Goal: Task Accomplishment & Management: Manage account settings

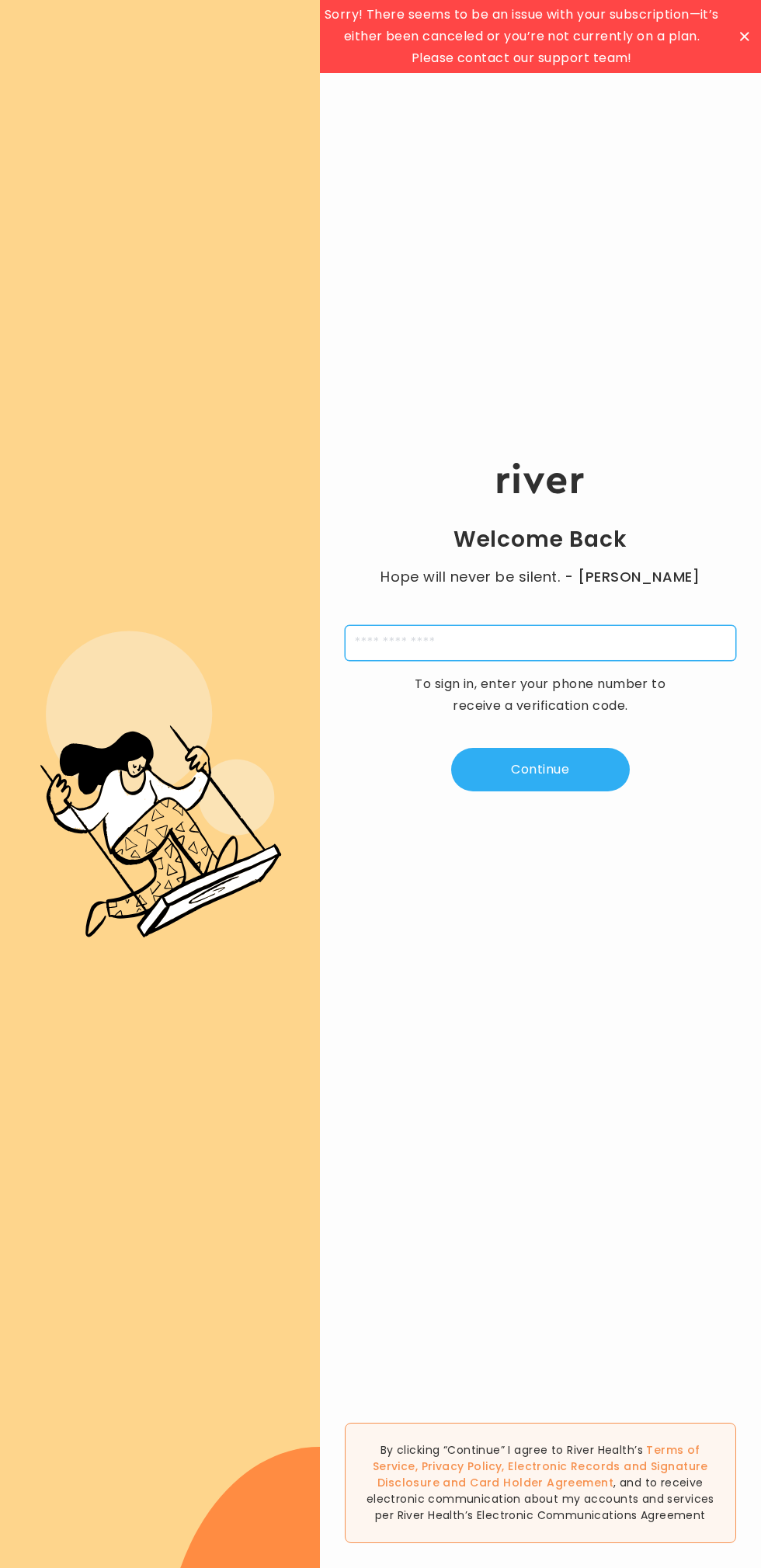
click at [479, 639] on input "tel" at bounding box center [540, 643] width 392 height 36
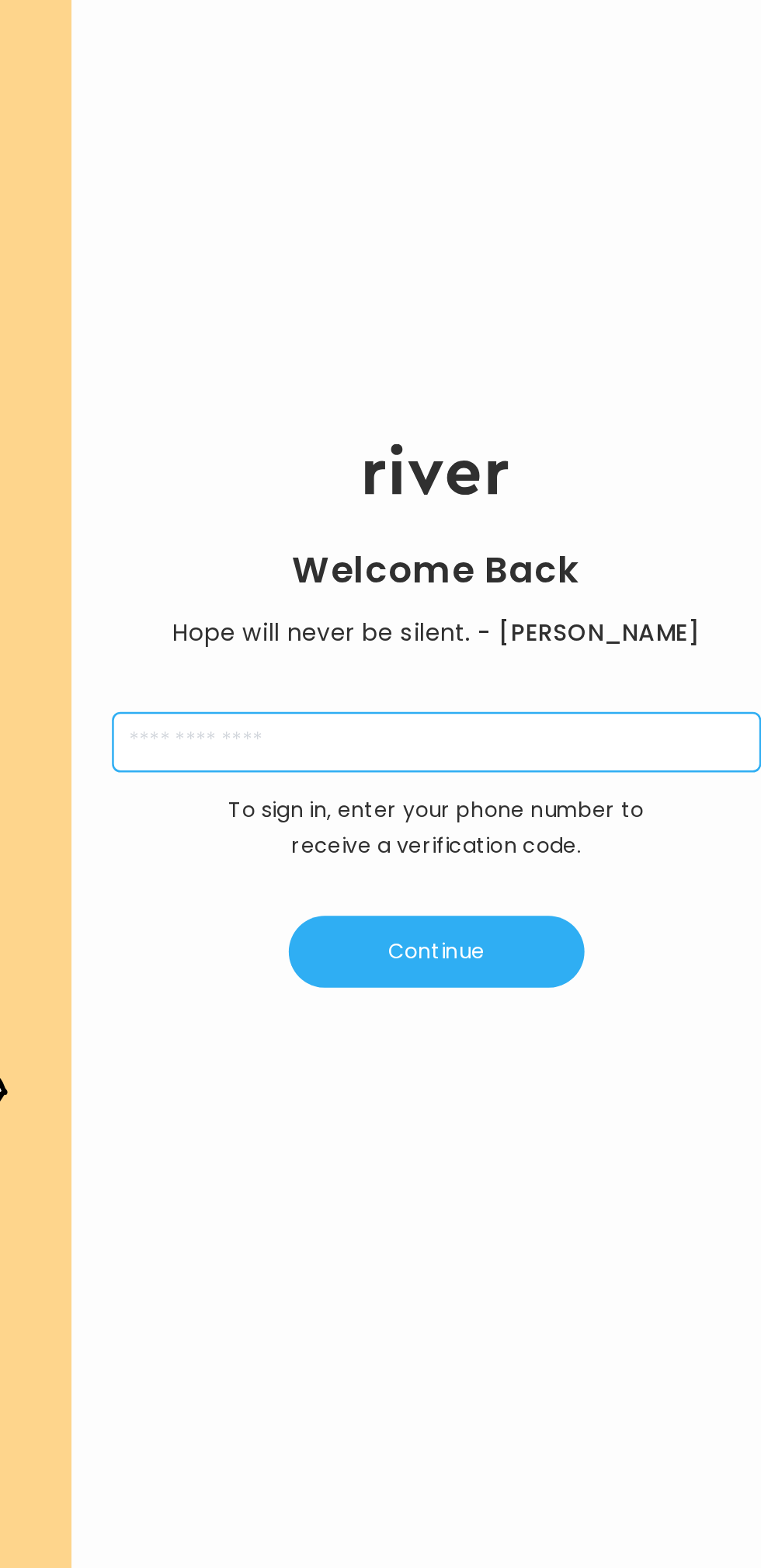
type input "**********"
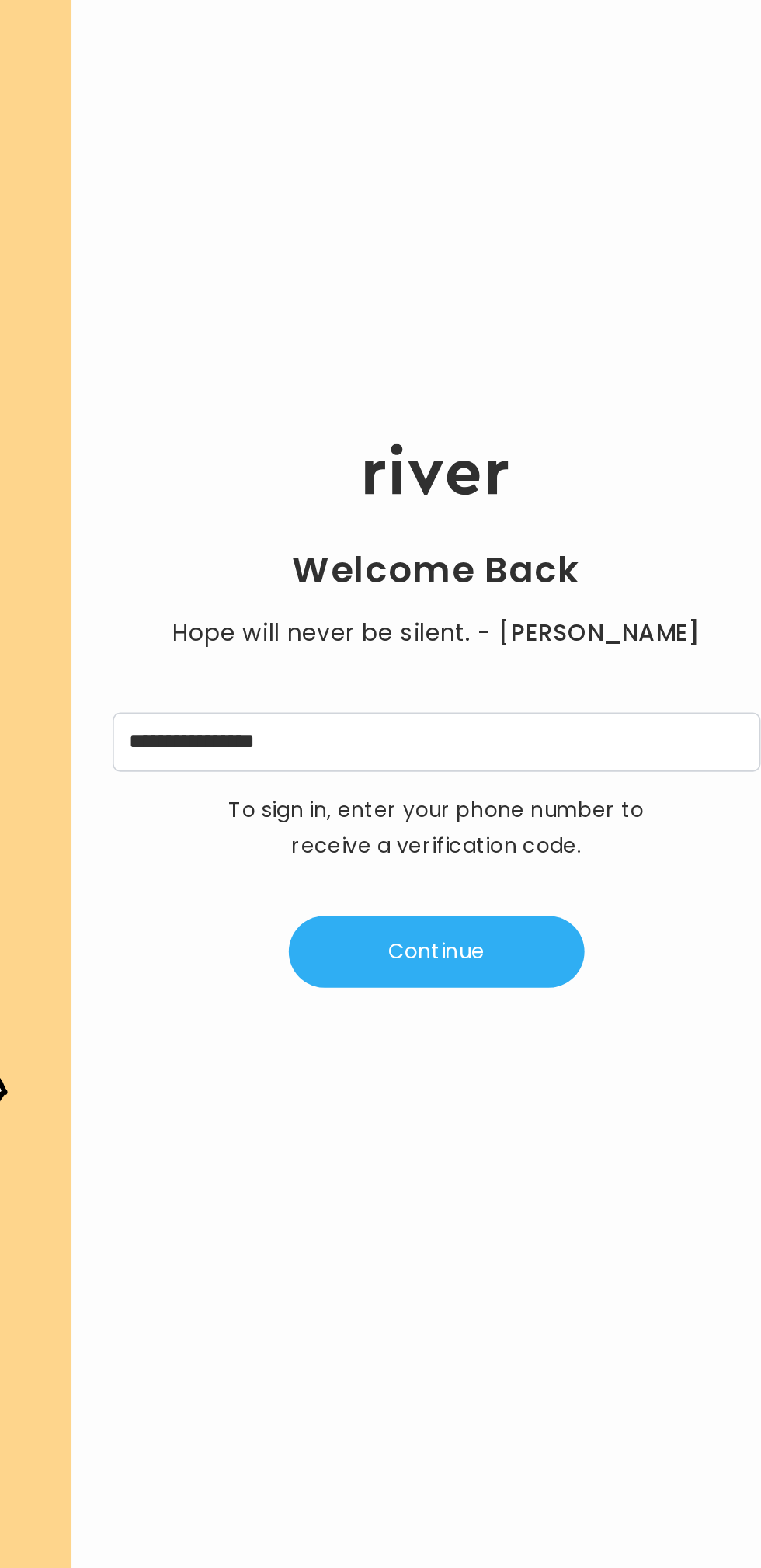
click at [581, 766] on button "Continue" at bounding box center [540, 769] width 178 height 43
click at [459, 640] on input "tel" at bounding box center [464, 643] width 36 height 36
click at [458, 643] on input "tel" at bounding box center [464, 643] width 36 height 36
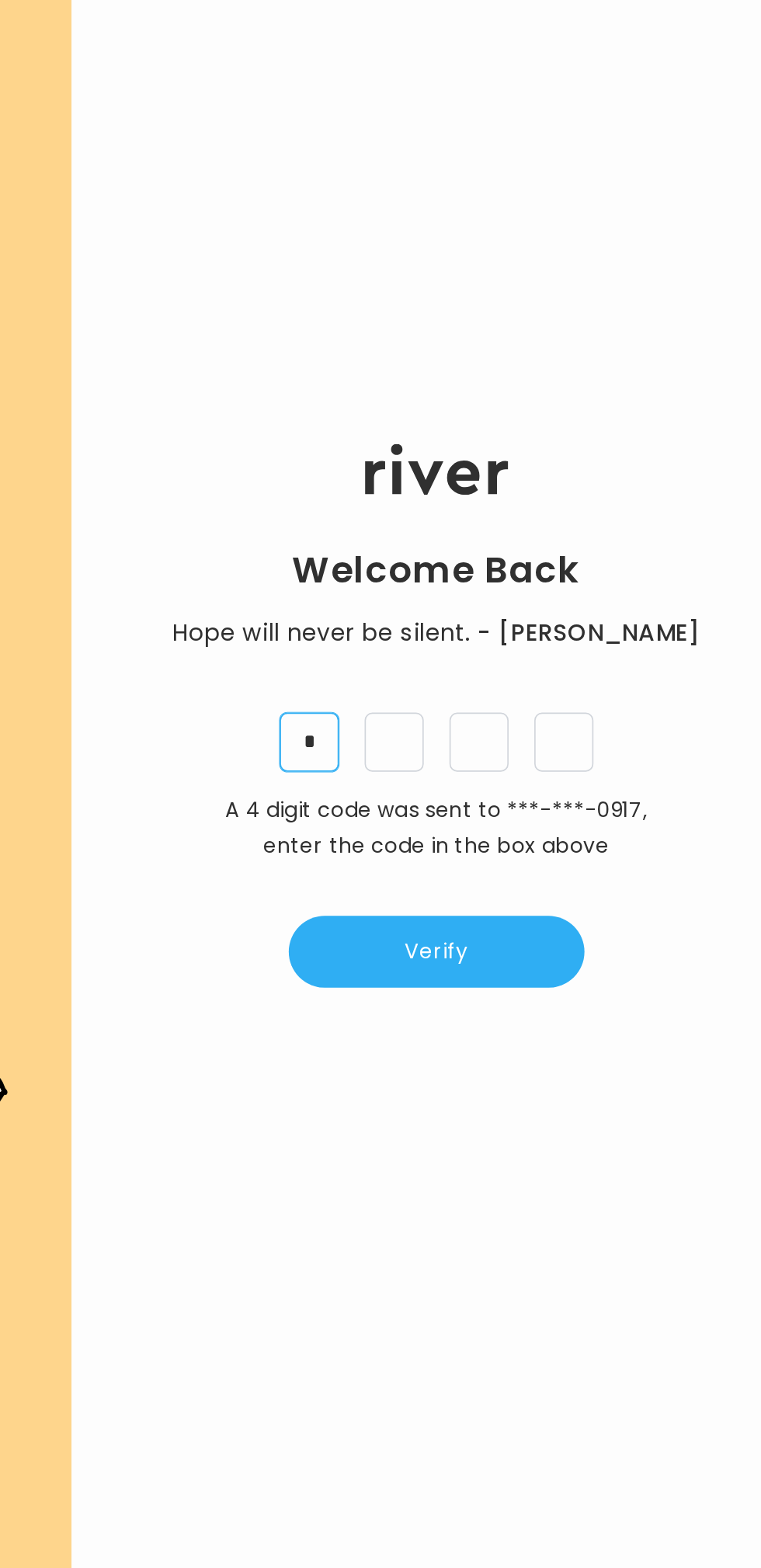
type input "*"
click at [561, 753] on button "Verify" at bounding box center [540, 769] width 178 height 43
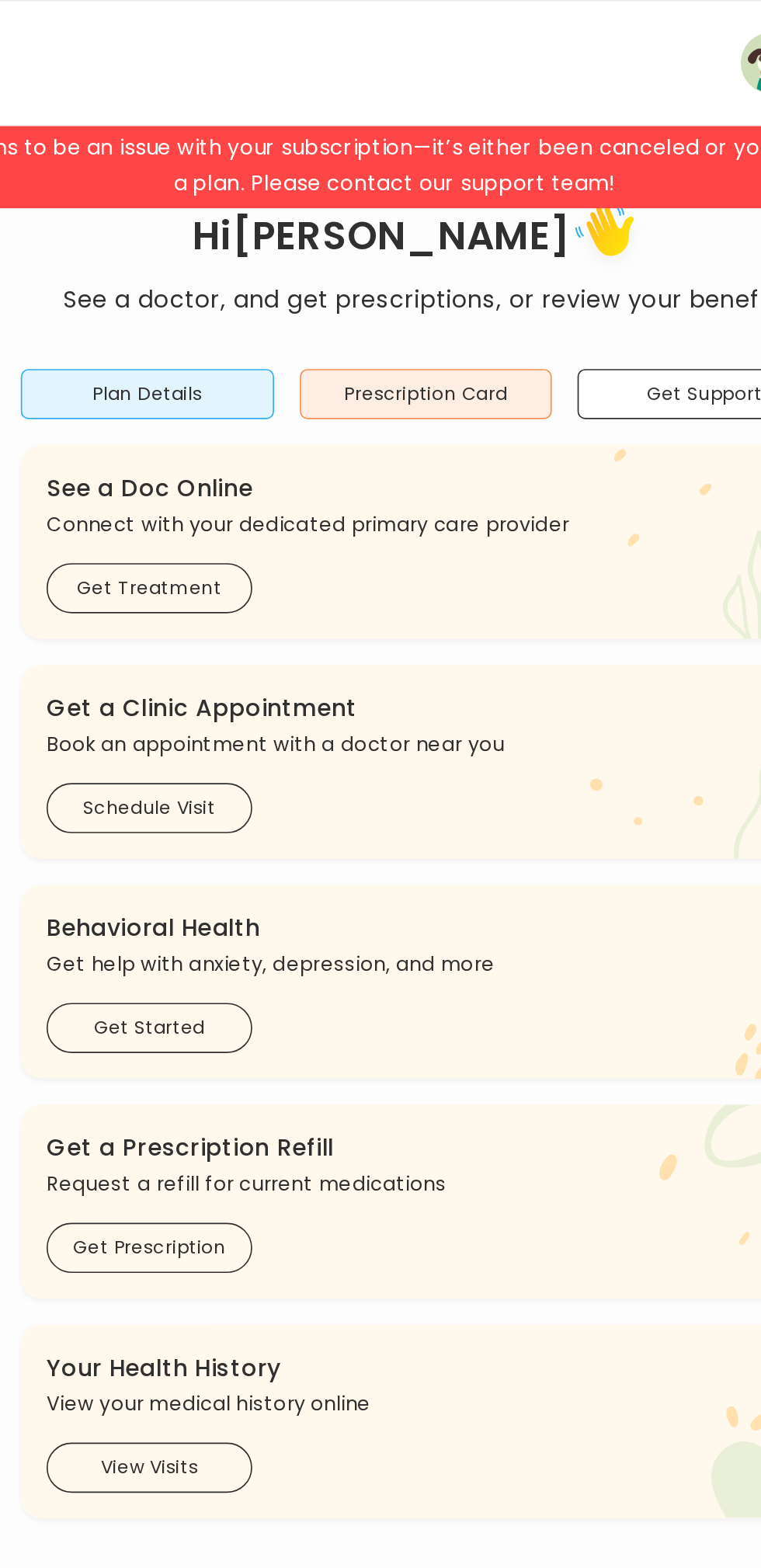
click at [254, 240] on button "Plan Details" at bounding box center [212, 239] width 153 height 31
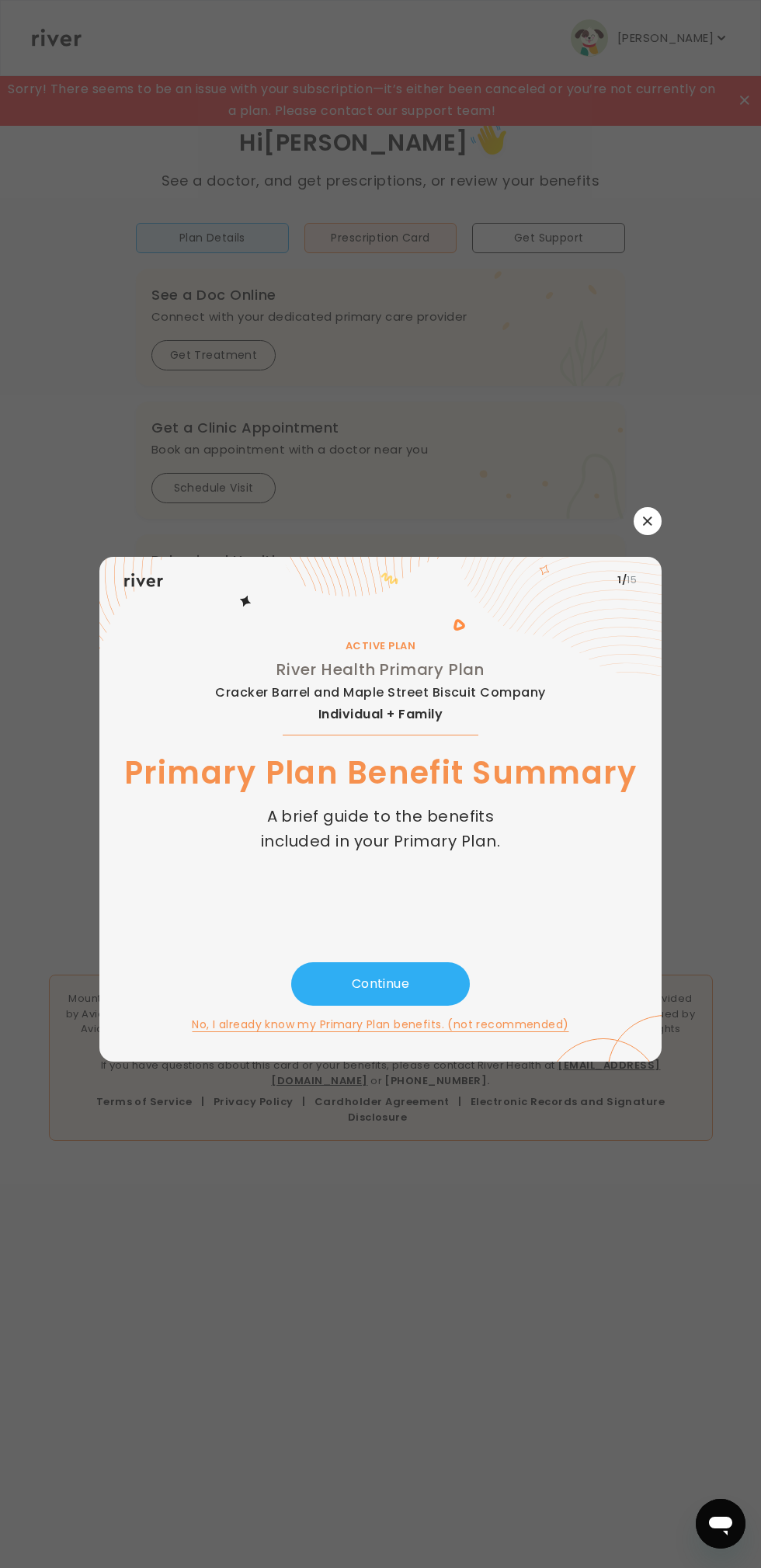
click at [429, 972] on button "Continue" at bounding box center [380, 983] width 178 height 43
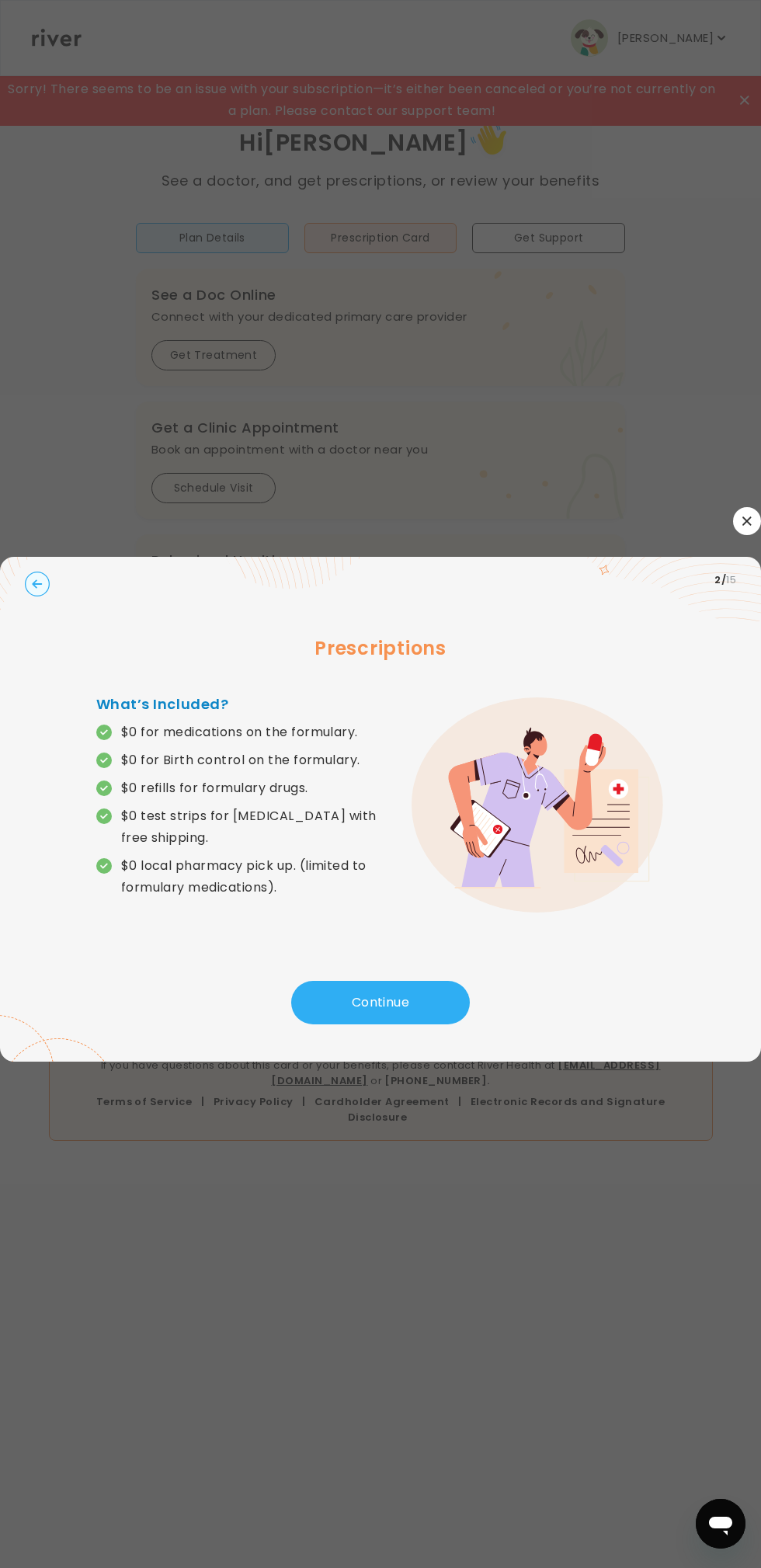
click at [747, 520] on icon "button" at bounding box center [747, 520] width 8 height 8
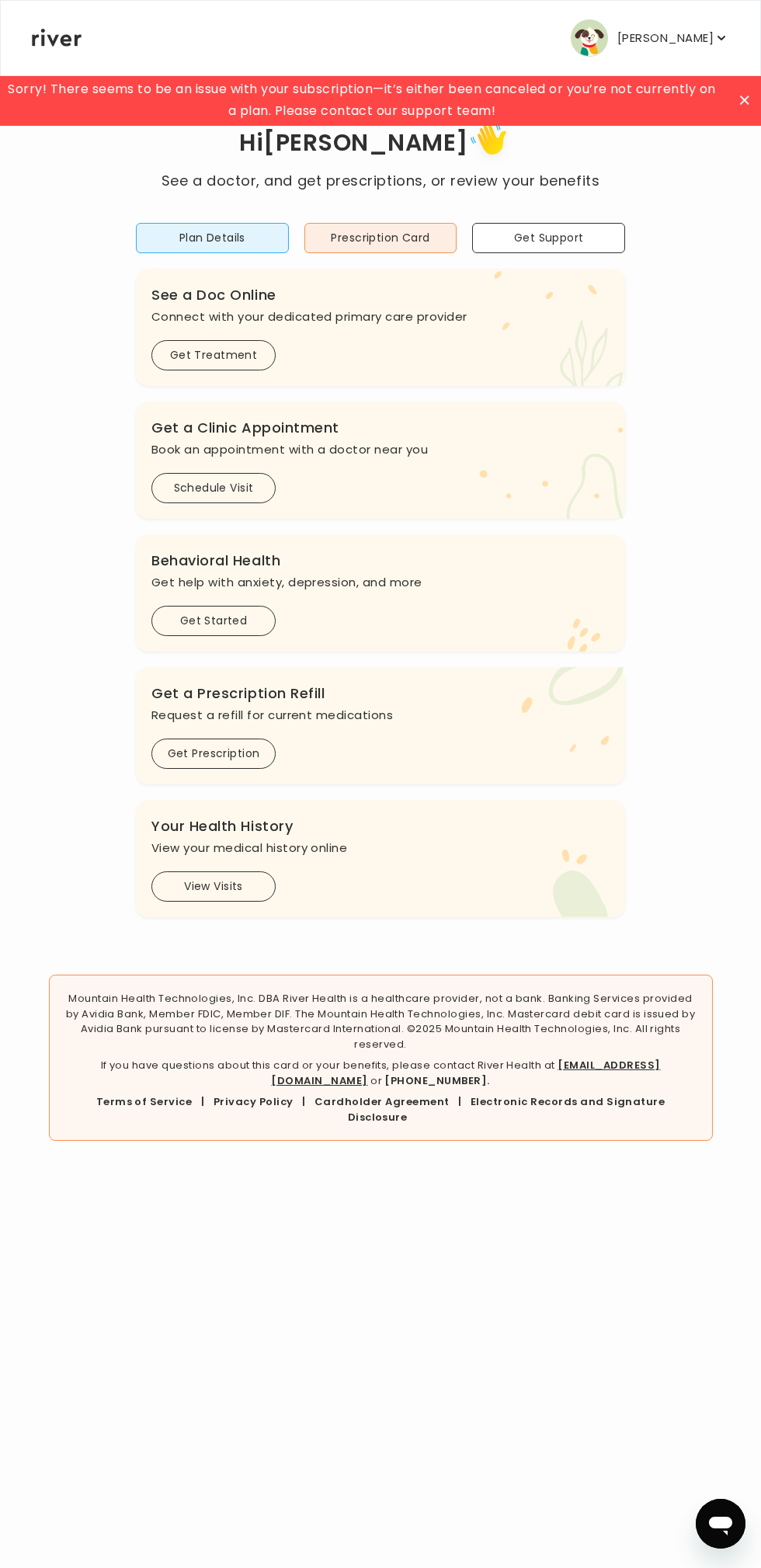
click at [721, 37] on icon "button" at bounding box center [721, 37] width 8 height 4
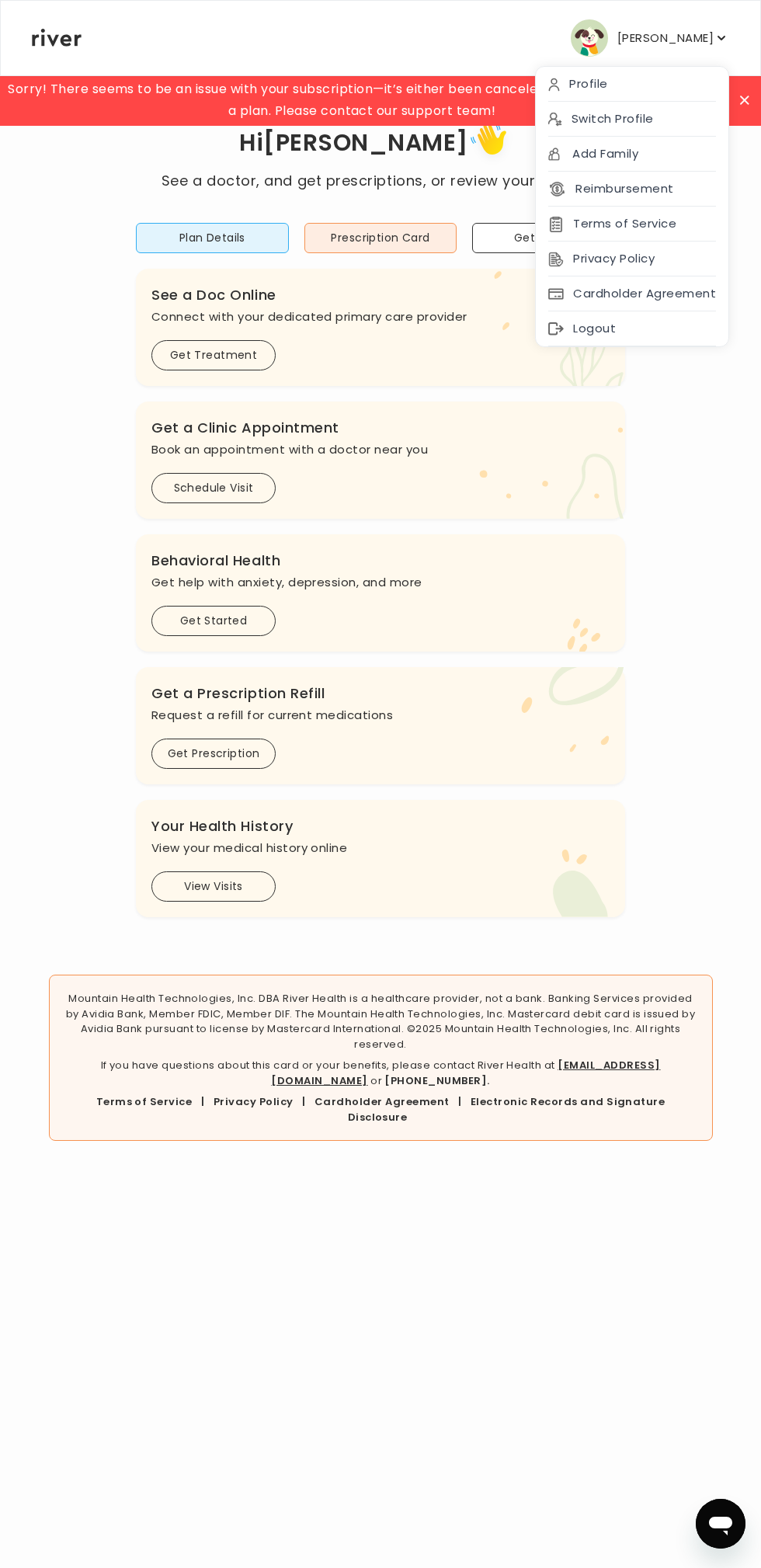
click at [621, 155] on div "Add Family" at bounding box center [632, 154] width 193 height 35
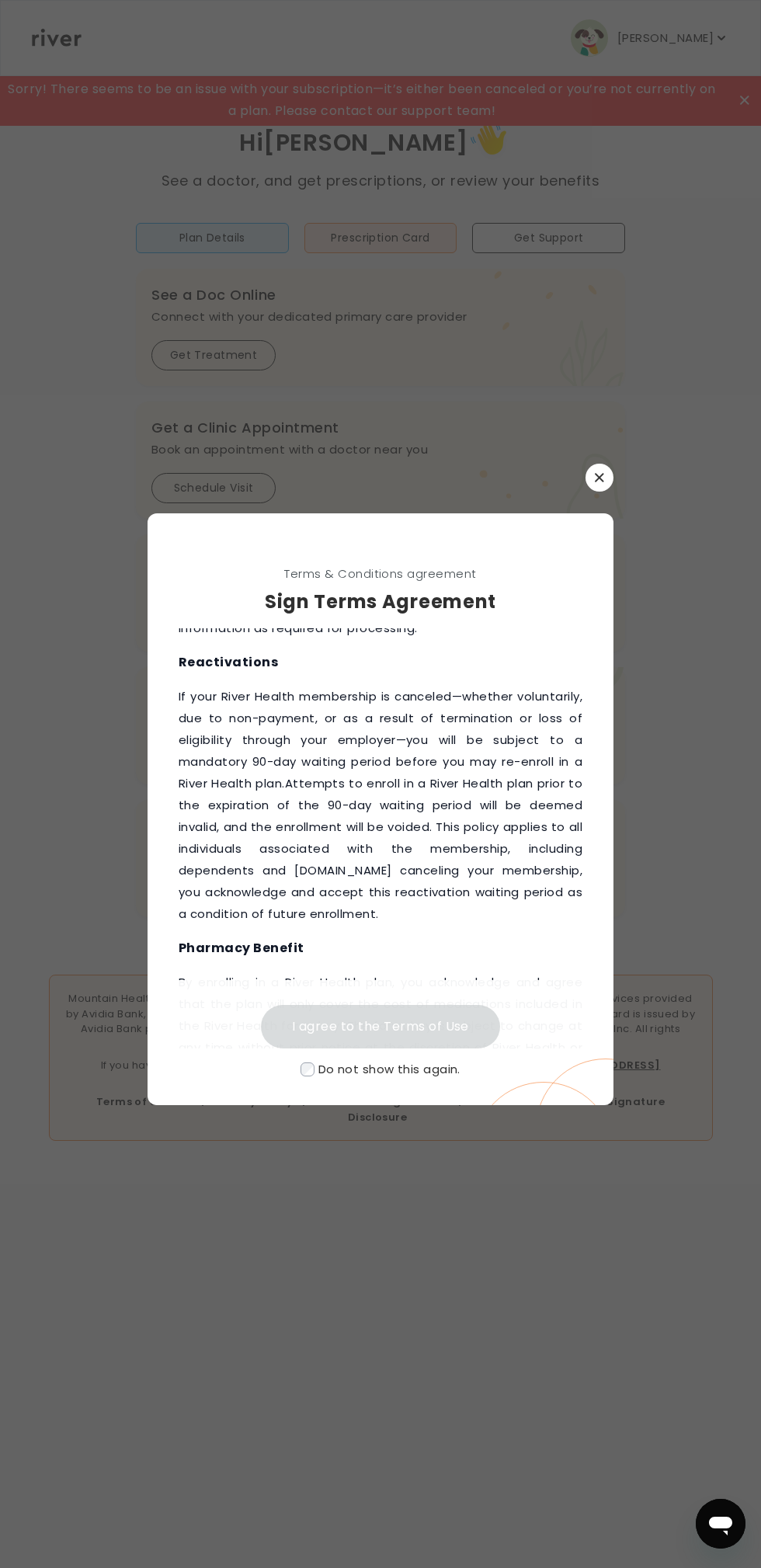
scroll to position [2676, 0]
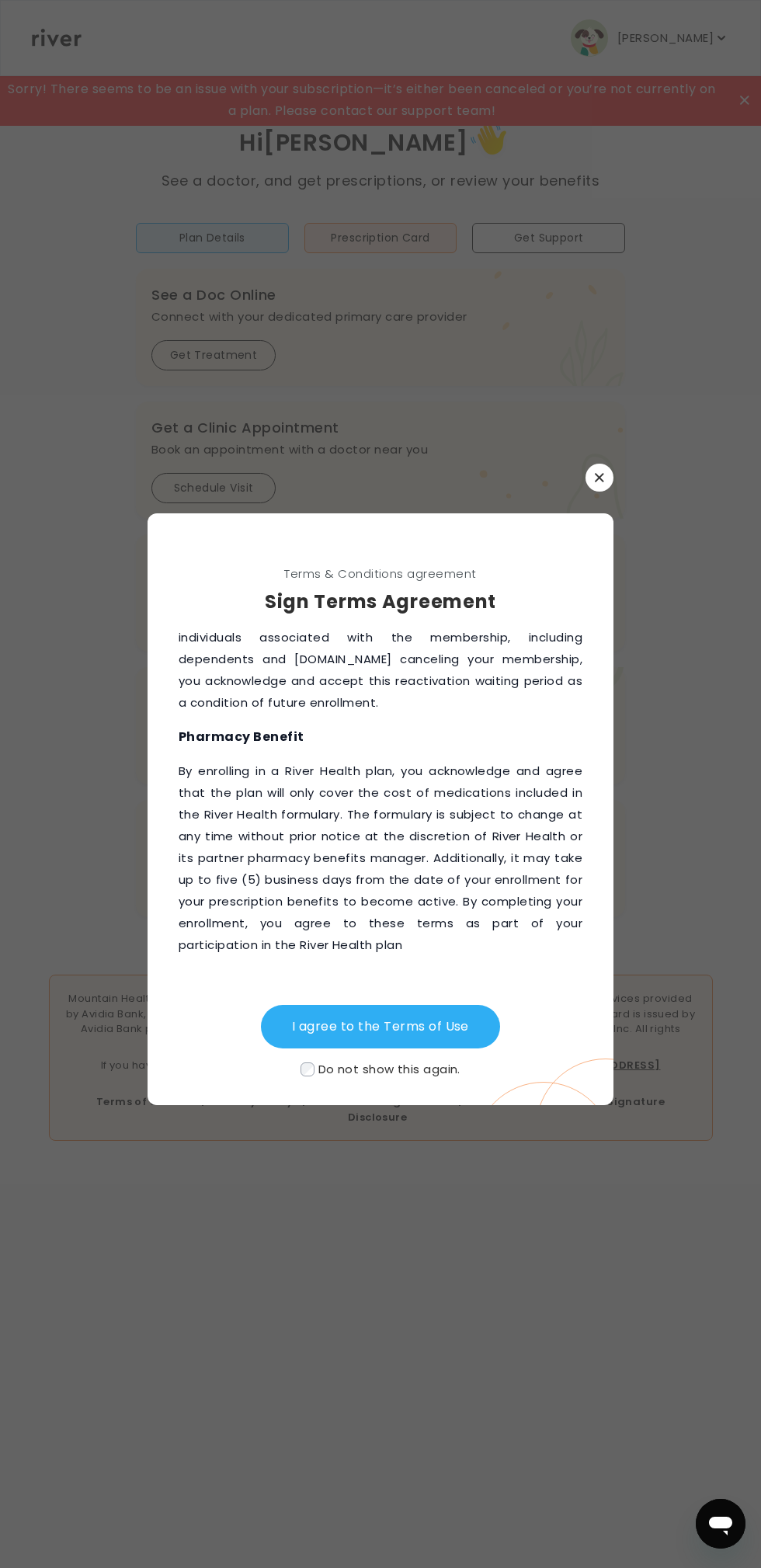
click at [448, 1022] on button "I agree to the Terms of Use" at bounding box center [380, 1026] width 240 height 43
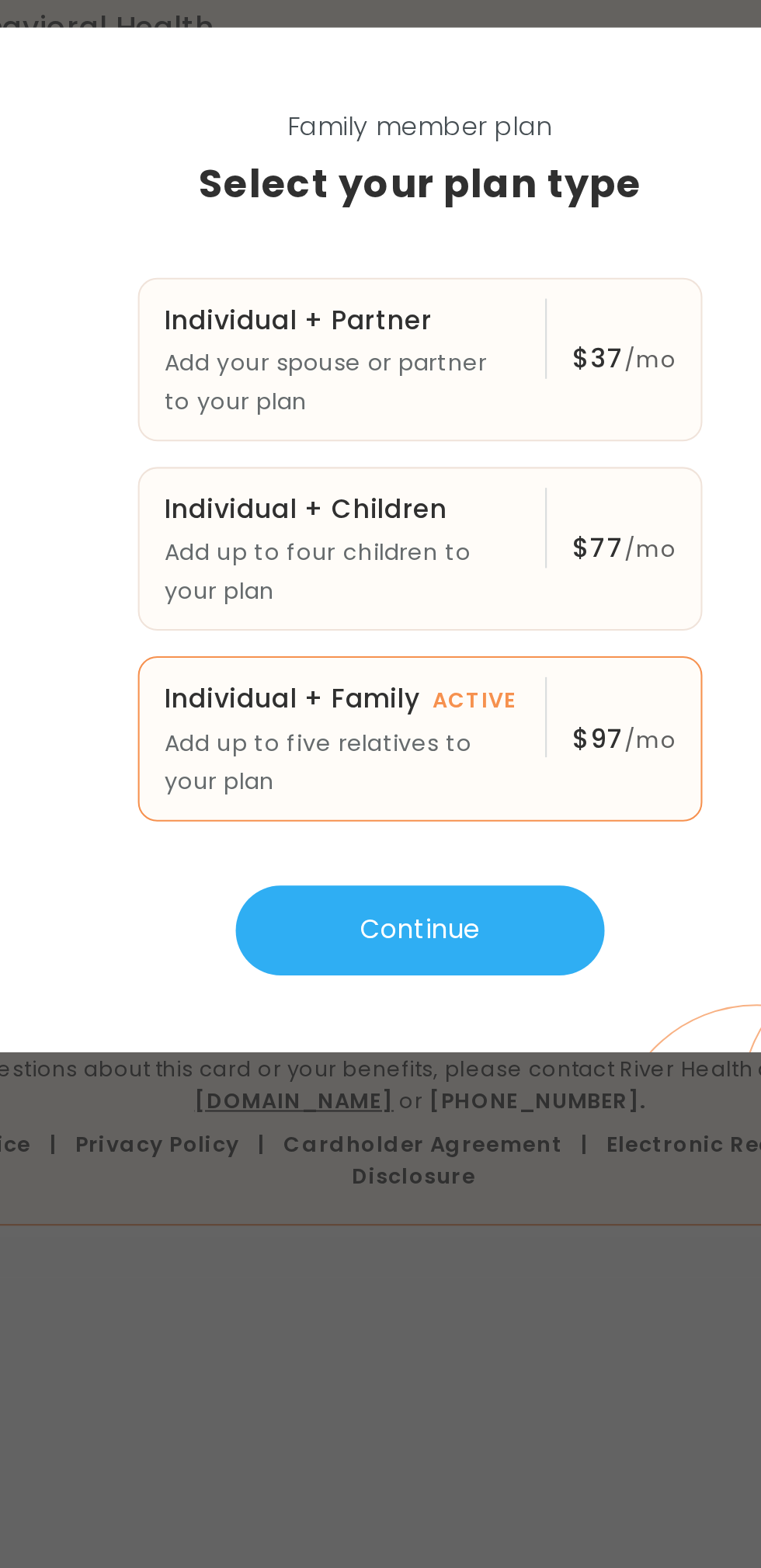
click at [410, 989] on button "Continue" at bounding box center [380, 998] width 178 height 43
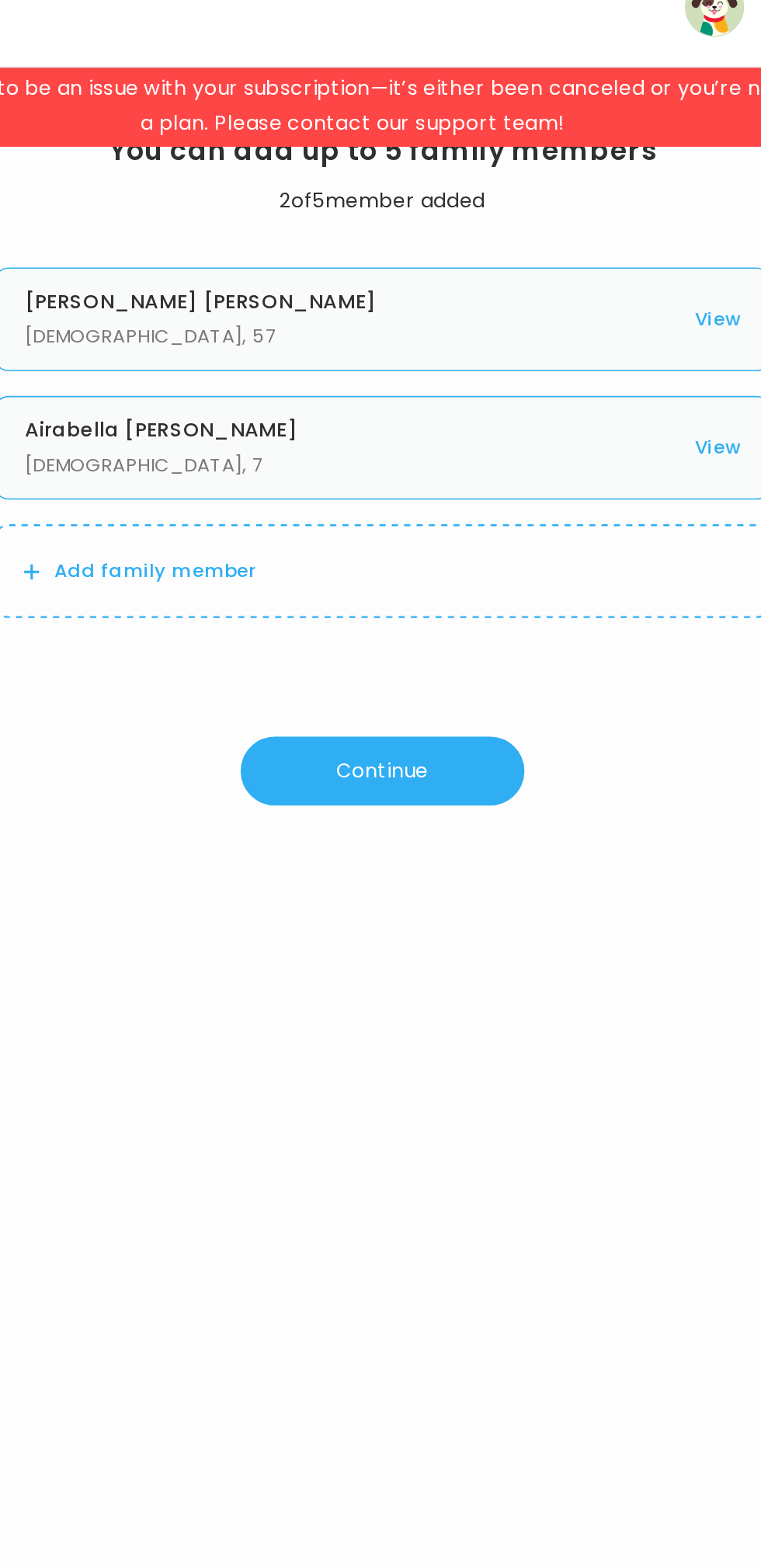
click at [583, 306] on button "View" at bounding box center [592, 316] width 29 height 22
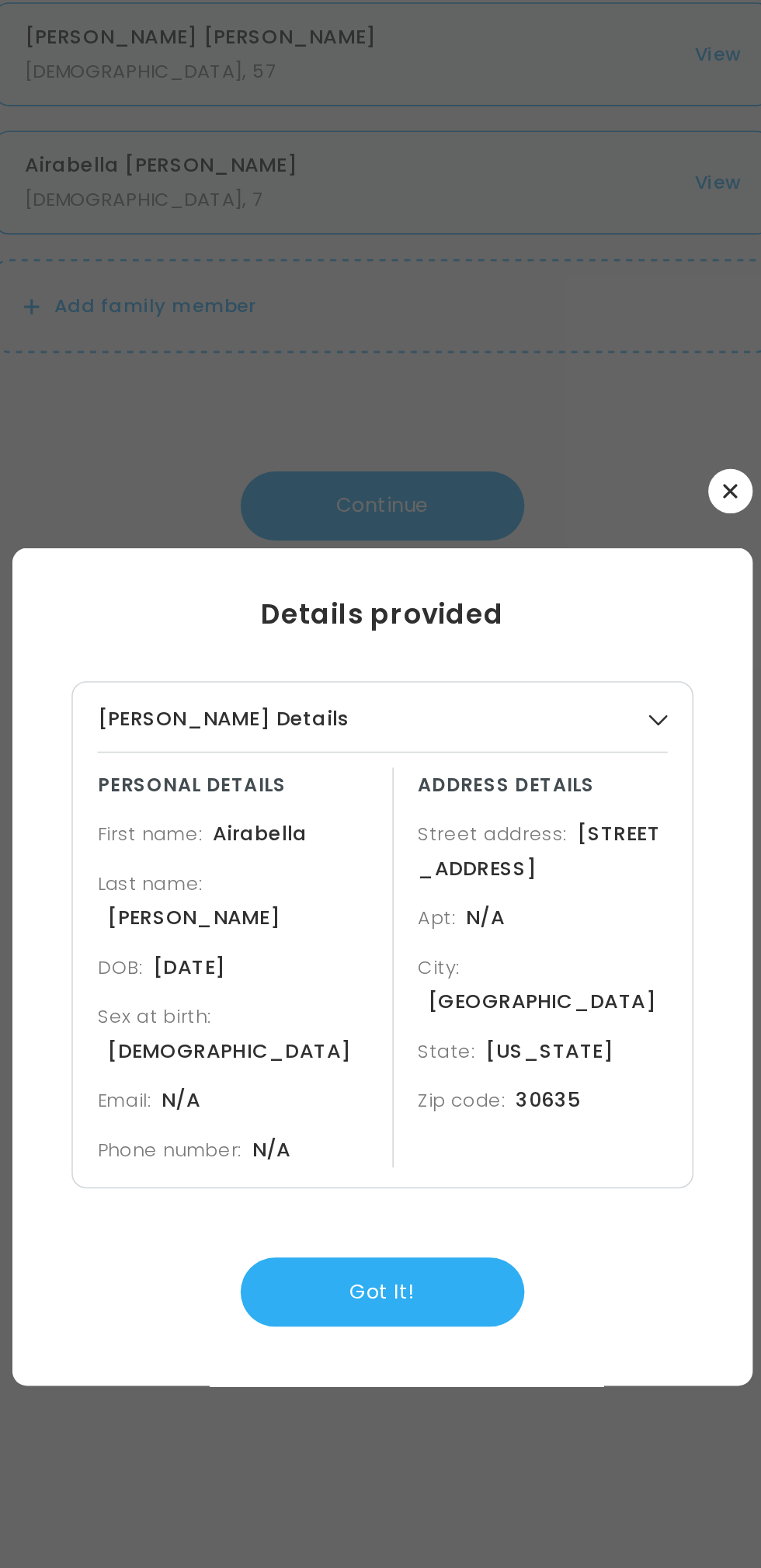
click at [596, 524] on button "button" at bounding box center [600, 509] width 28 height 28
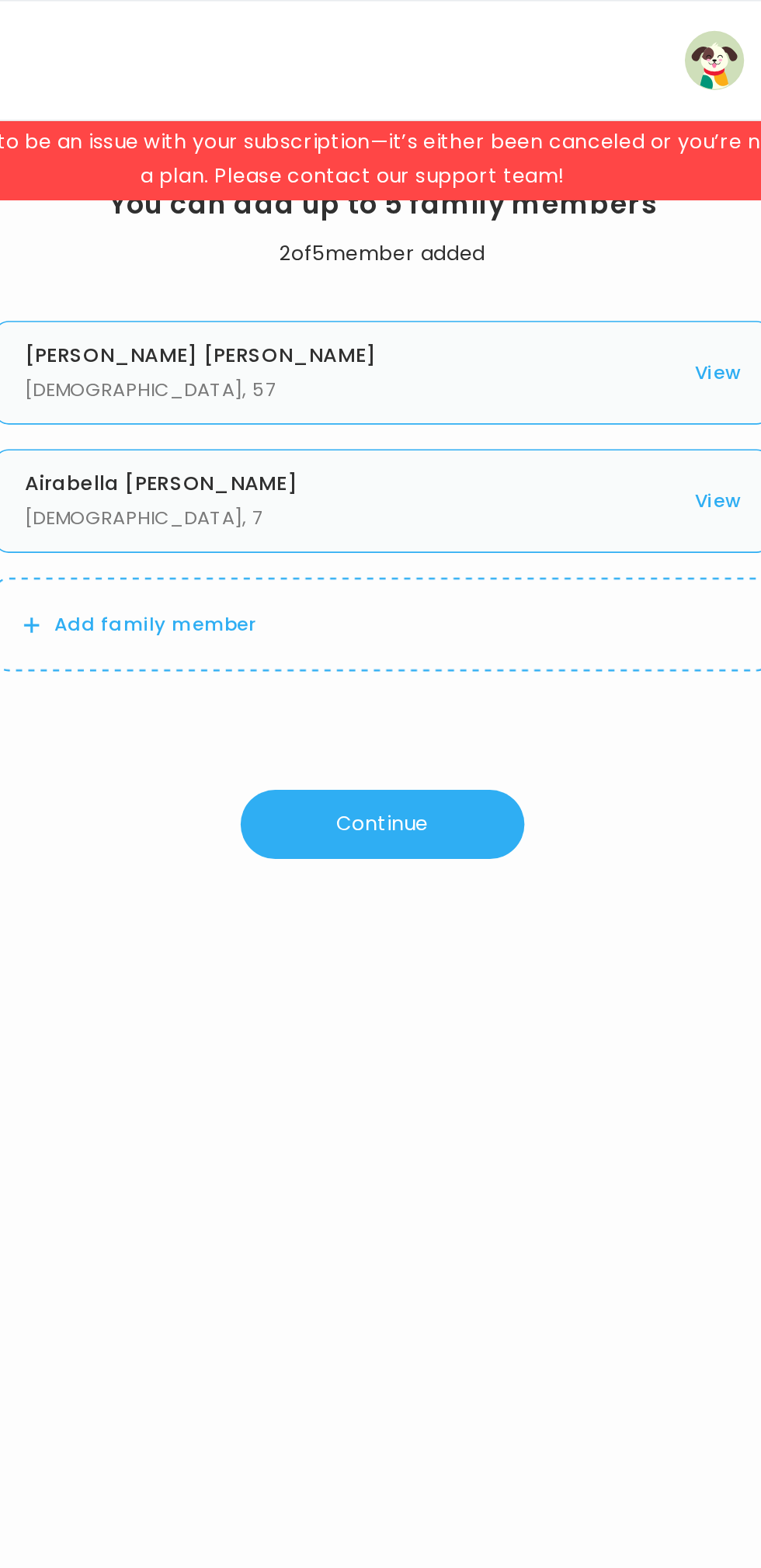
click at [597, 317] on button "View" at bounding box center [592, 316] width 29 height 22
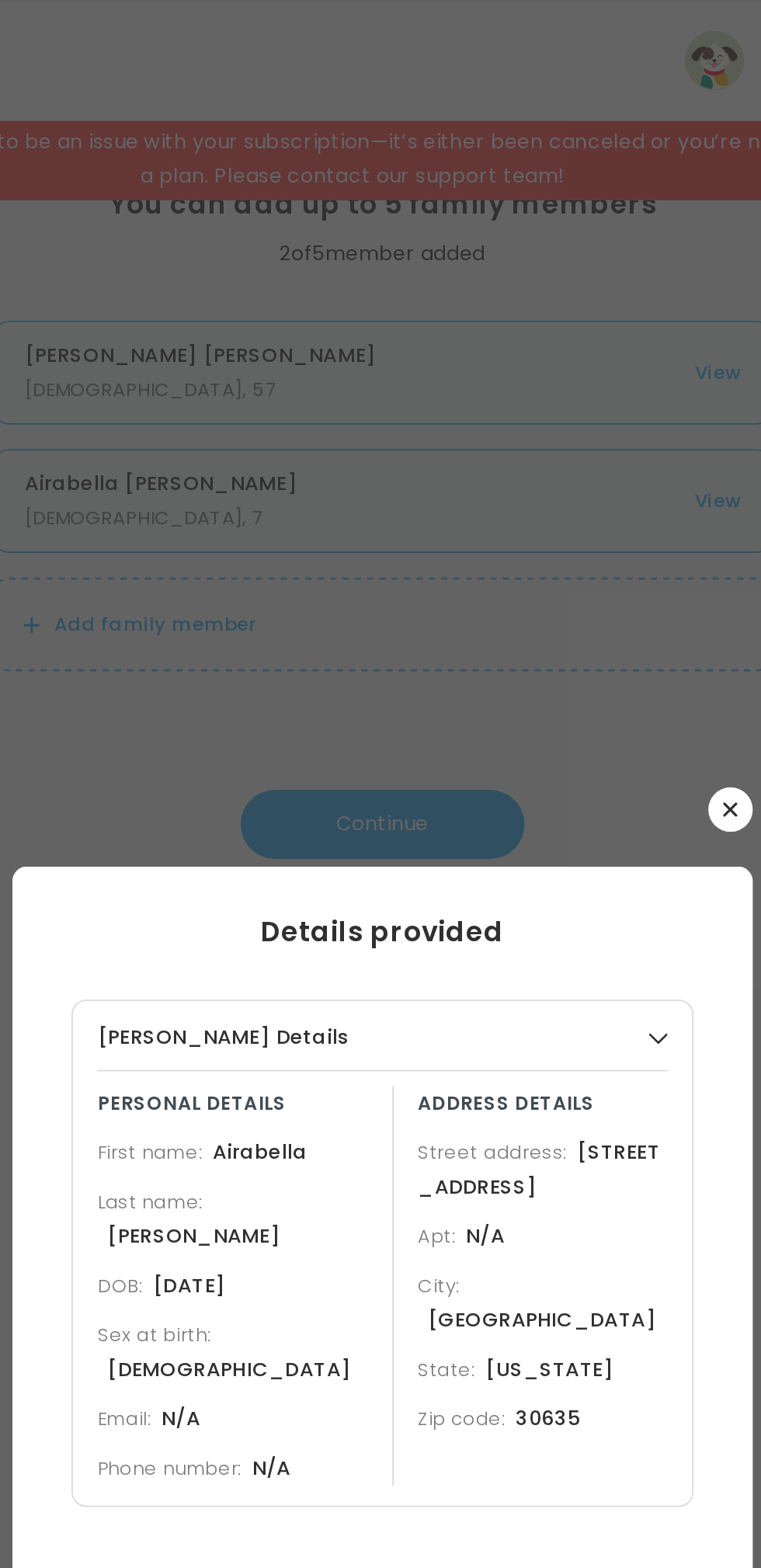
click at [560, 660] on icon "button" at bounding box center [555, 654] width 12 height 12
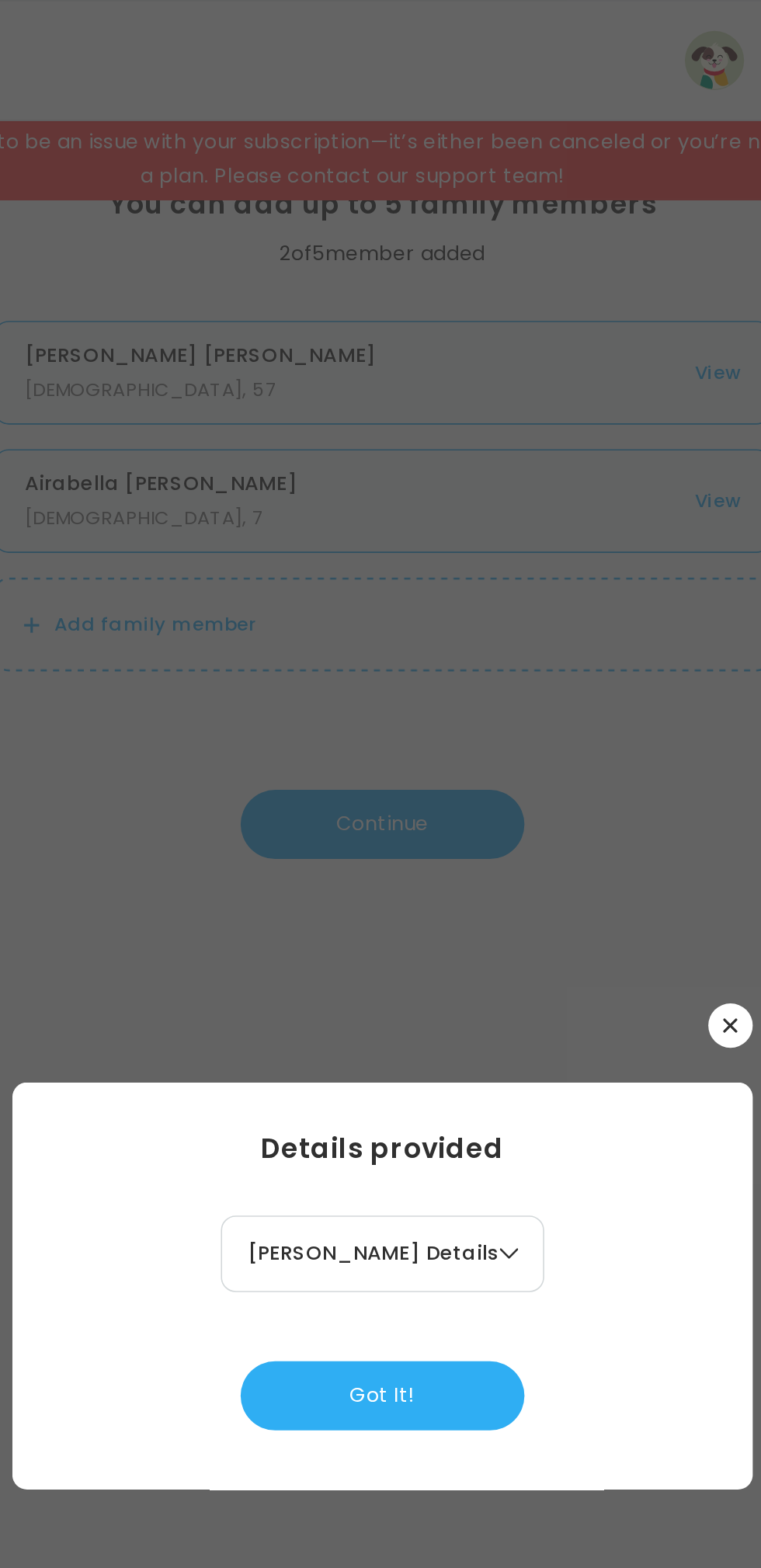
click at [440, 795] on h2 "[PERSON_NAME] Details" at bounding box center [375, 790] width 159 height 22
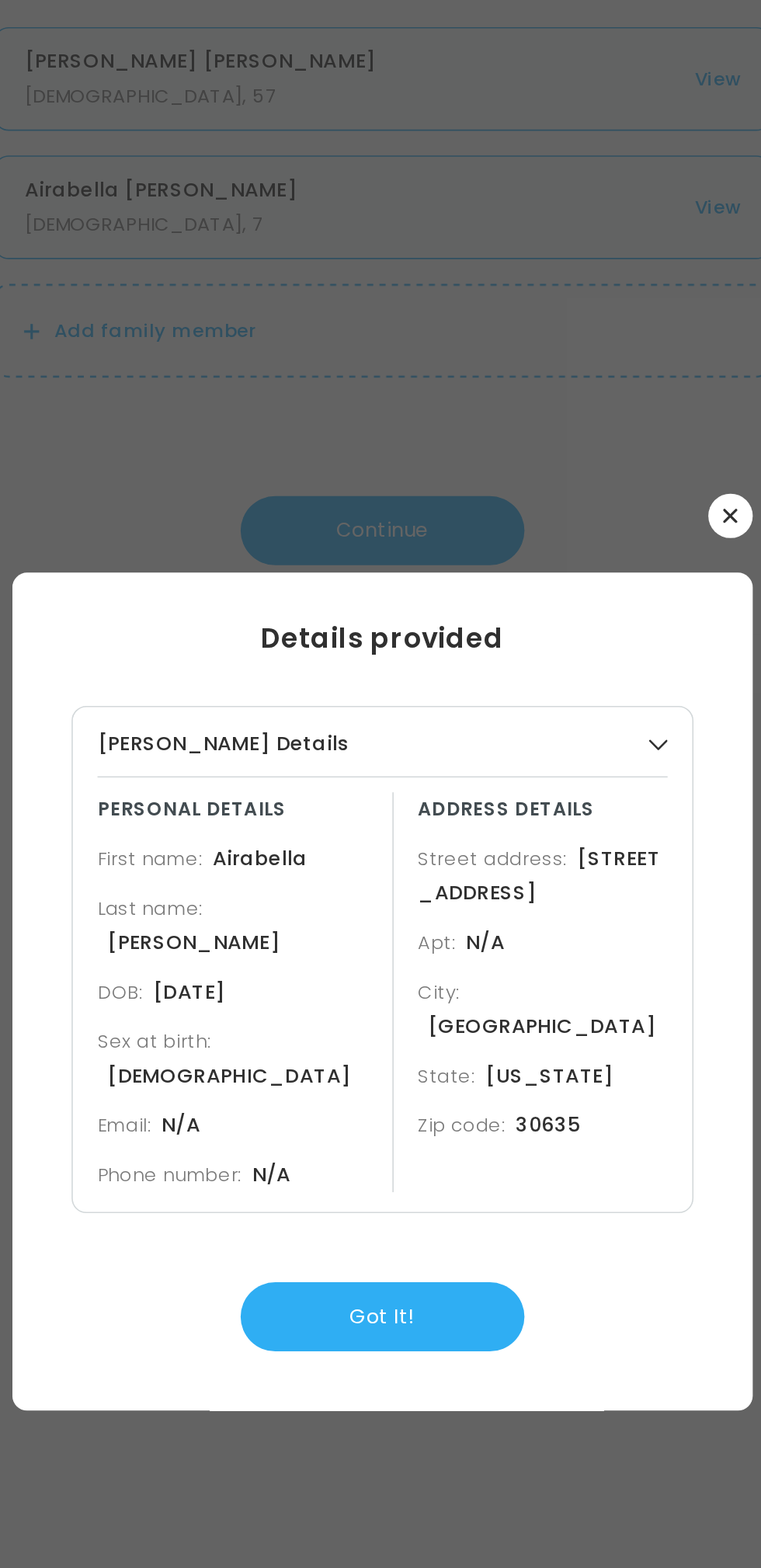
click at [398, 992] on button "Got It!" at bounding box center [380, 1013] width 178 height 43
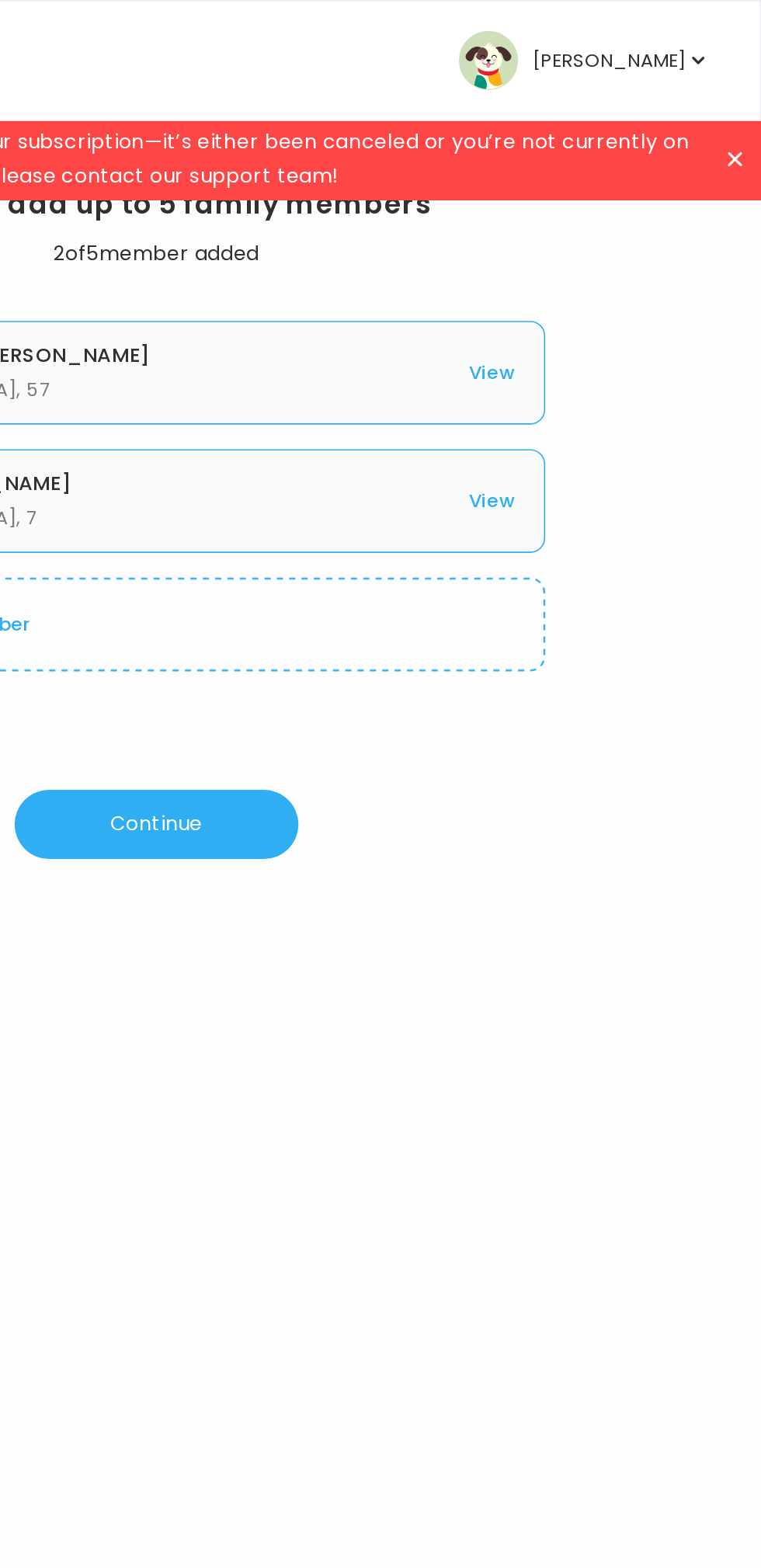
click at [741, 101] on icon at bounding box center [745, 100] width 9 height 9
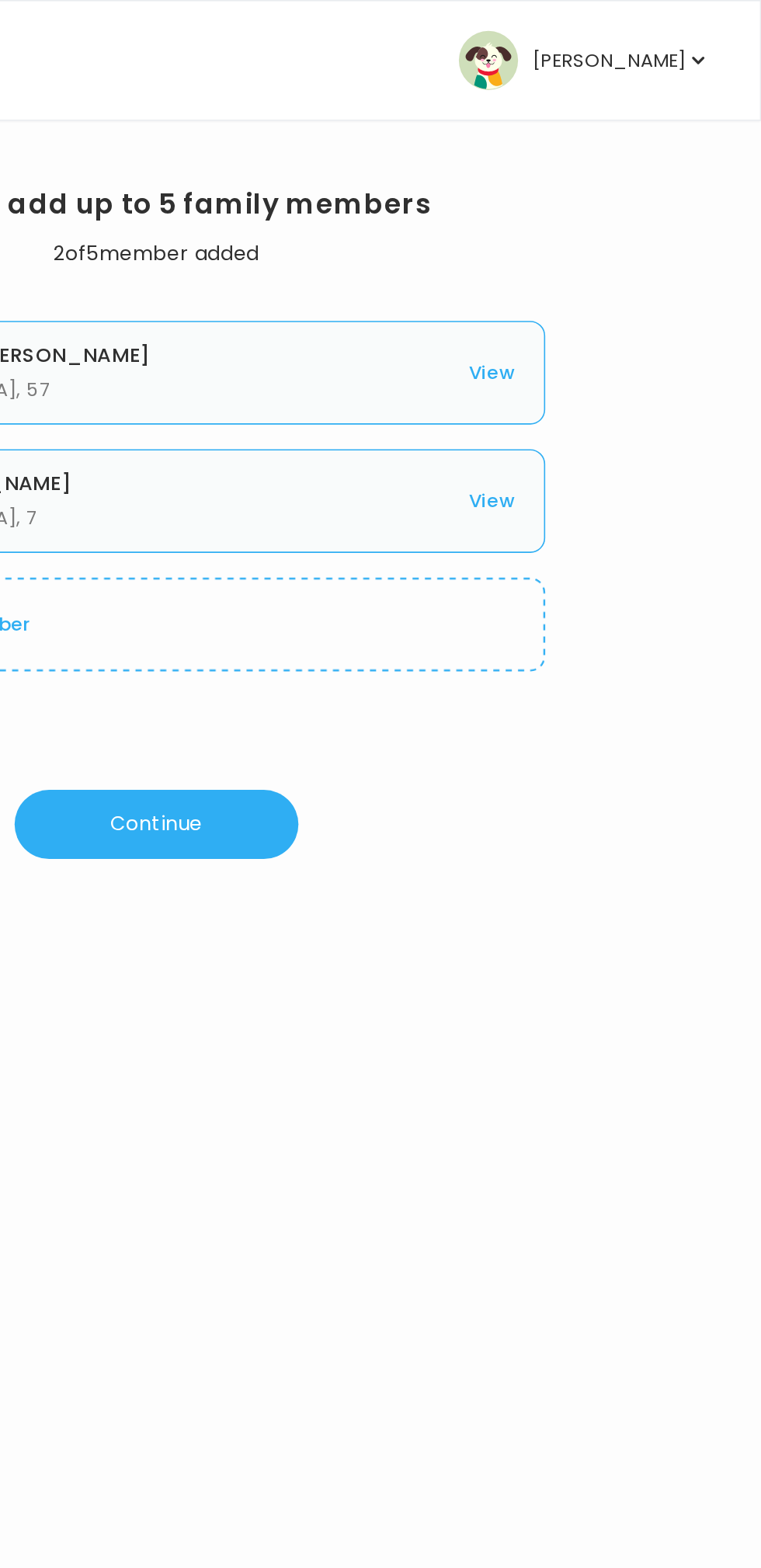
click at [716, 41] on icon "button" at bounding box center [722, 38] width 15 height 15
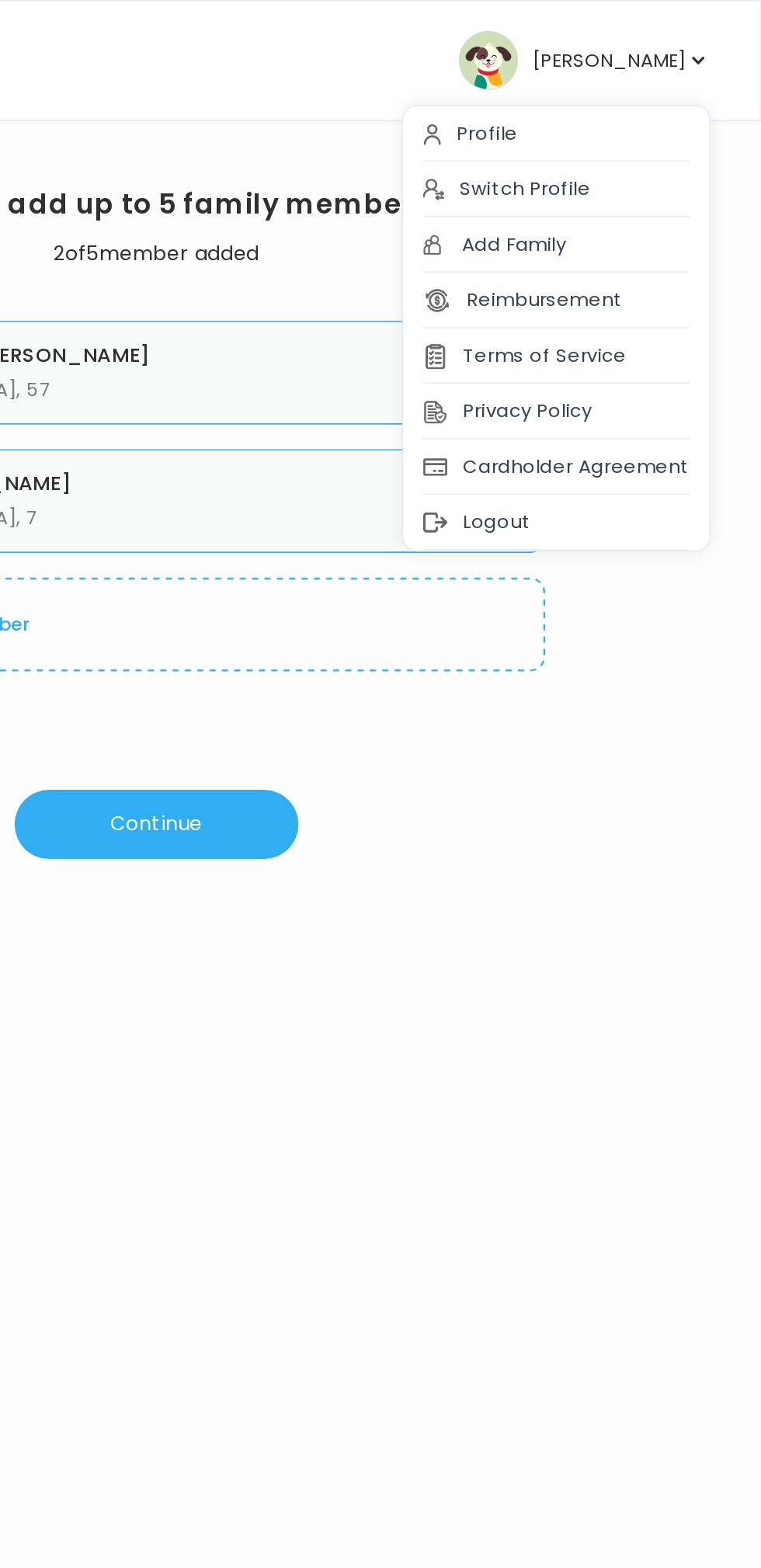
click at [599, 82] on div "Profile" at bounding box center [632, 84] width 193 height 35
